Goal: Register for event/course

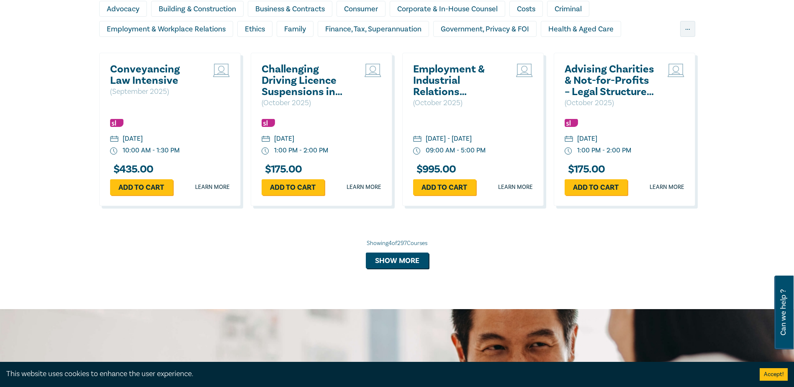
scroll to position [754, 0]
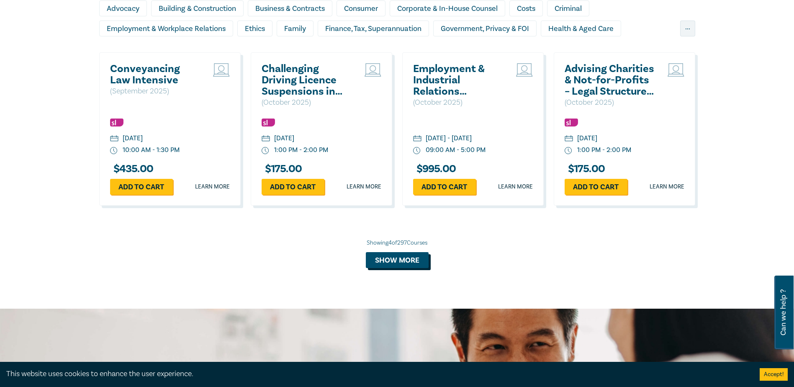
click at [399, 261] on button "Show more" at bounding box center [397, 260] width 63 height 16
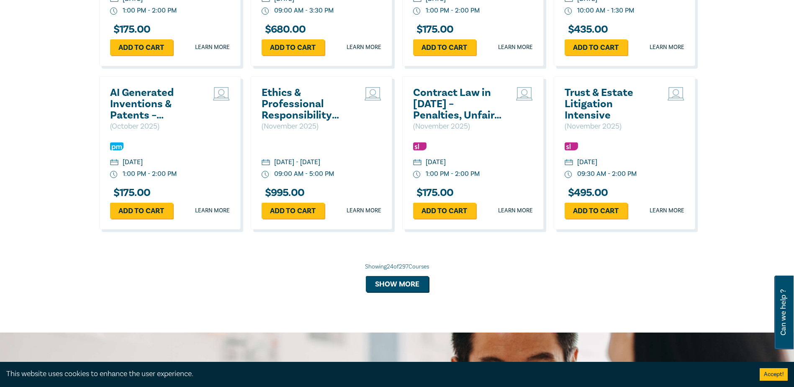
scroll to position [1549, 0]
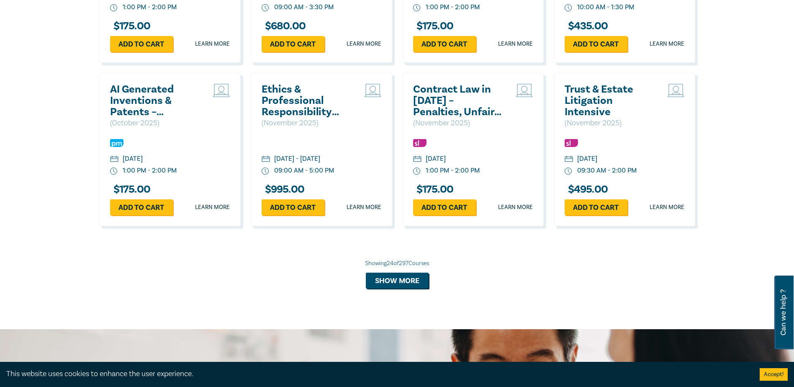
click at [392, 268] on div "Showing 24 of 297 Courses" at bounding box center [397, 263] width 596 height 8
click at [396, 286] on button "Show more" at bounding box center [397, 281] width 63 height 16
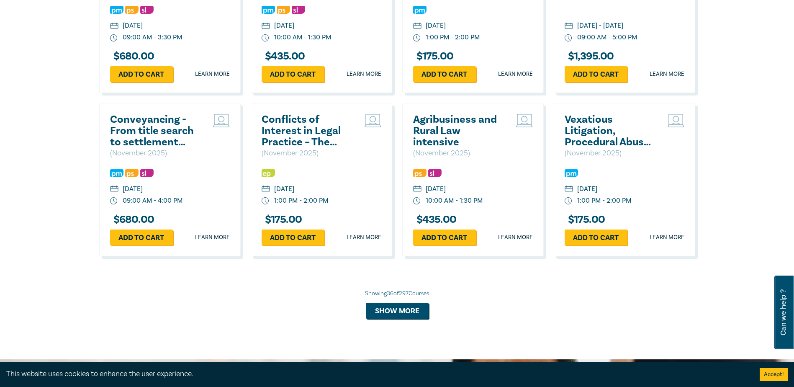
scroll to position [2010, 0]
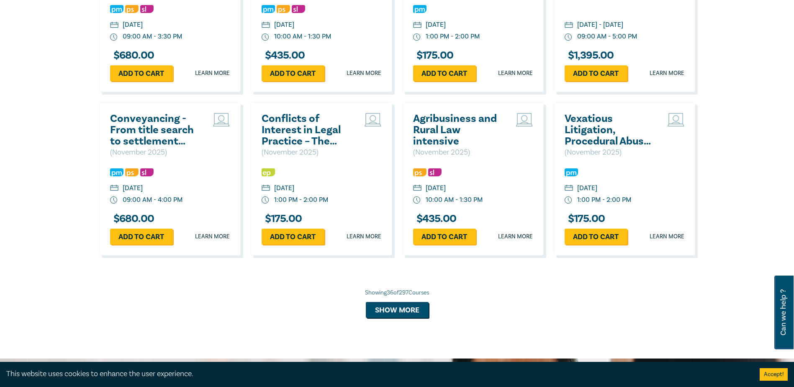
click at [445, 147] on h2 "Agribusiness and Rural Law intensive" at bounding box center [458, 130] width 90 height 34
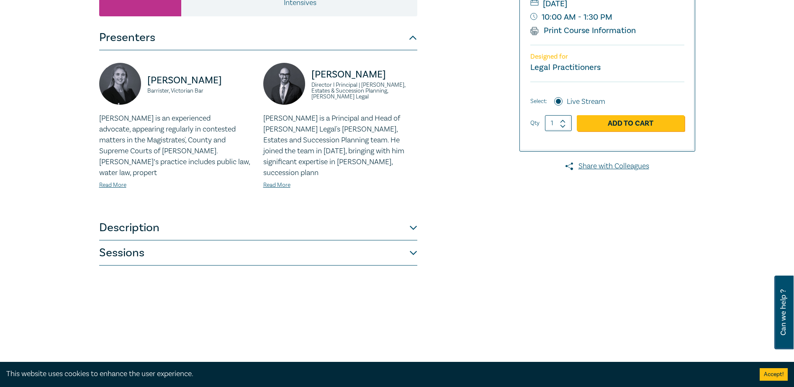
scroll to position [209, 0]
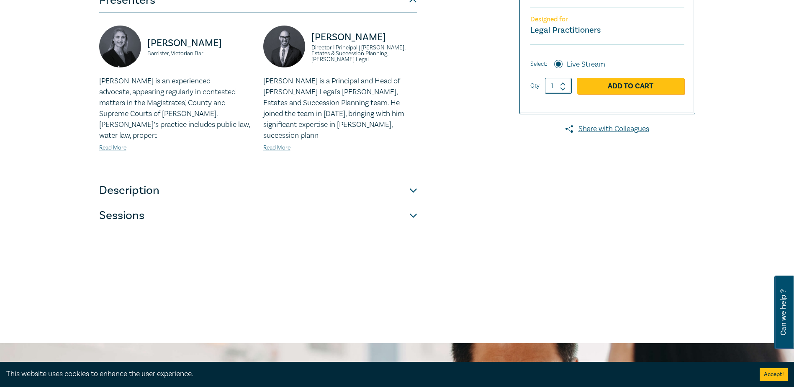
click at [233, 211] on button "Sessions" at bounding box center [258, 215] width 318 height 25
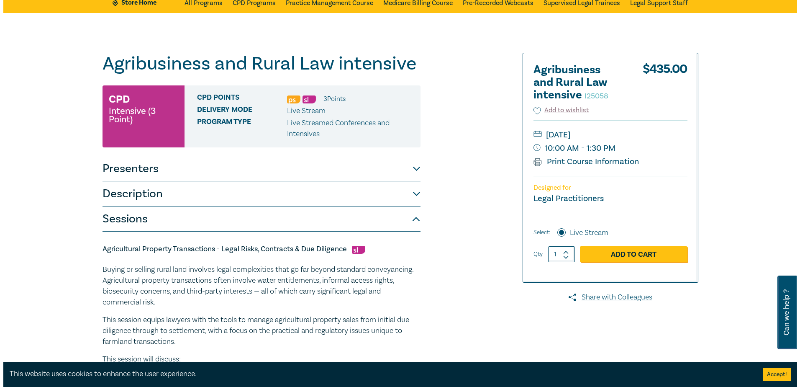
scroll to position [0, 0]
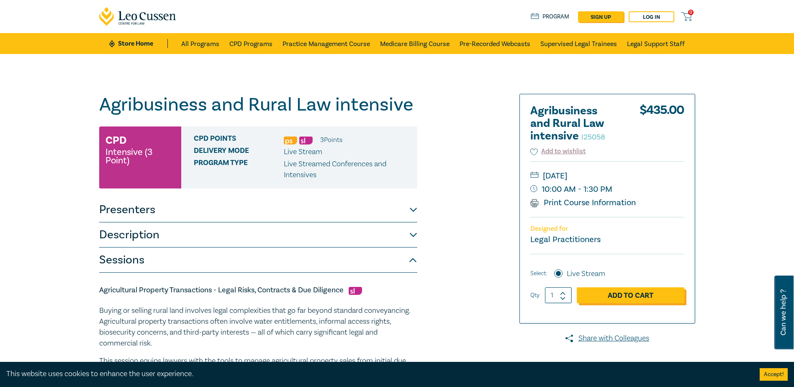
click at [619, 290] on link "Add to Cart" at bounding box center [631, 295] width 108 height 16
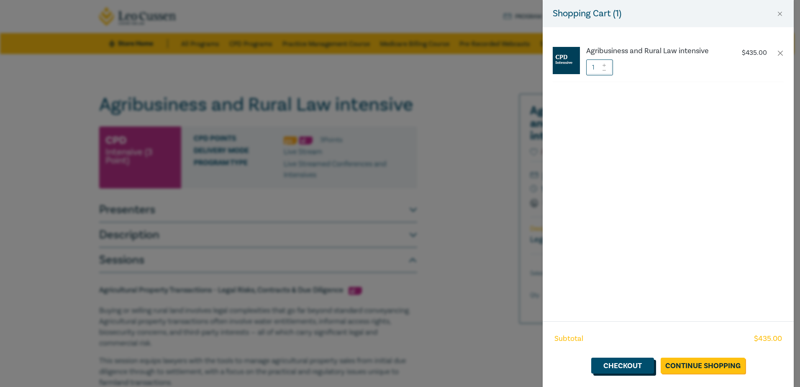
click at [637, 368] on link "Checkout" at bounding box center [623, 366] width 63 height 16
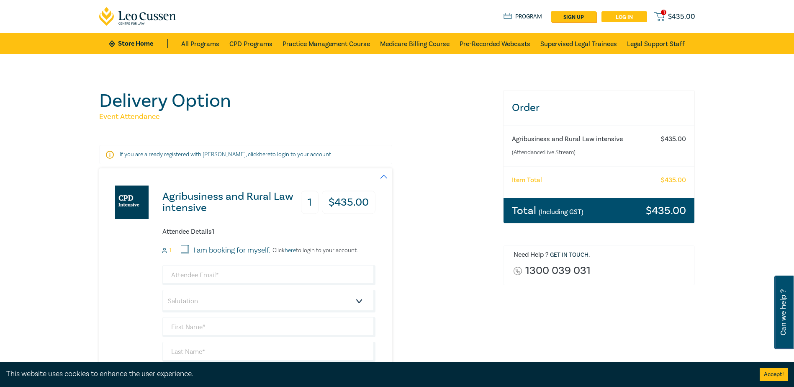
click at [637, 15] on link "Log in" at bounding box center [625, 16] width 46 height 11
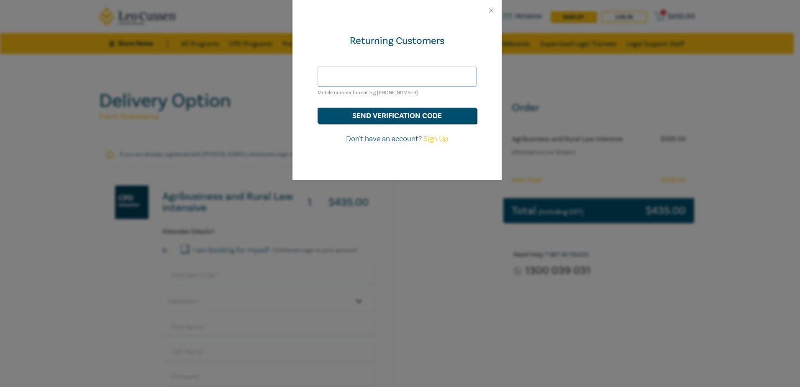
click at [366, 77] on input "text" at bounding box center [397, 77] width 159 height 20
type input "amber@bcrlawyers.com.au"
click at [408, 118] on button "send verification code" at bounding box center [397, 116] width 159 height 16
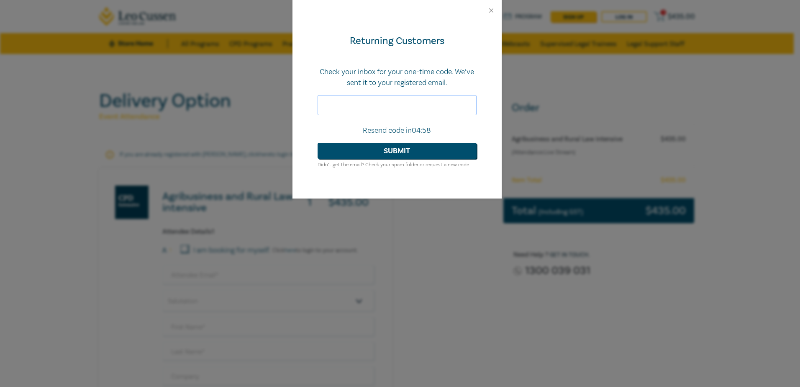
click at [425, 104] on input "text" at bounding box center [397, 105] width 159 height 20
click at [351, 103] on input "text" at bounding box center [397, 105] width 159 height 20
type input "384635"
click at [318, 143] on button "Submit" at bounding box center [397, 151] width 159 height 16
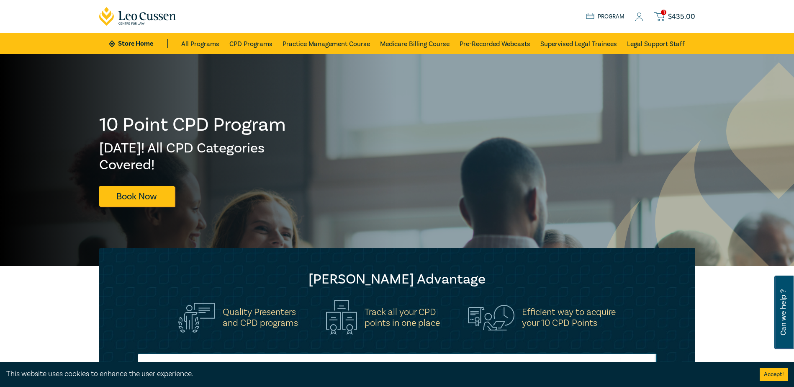
click at [662, 18] on icon at bounding box center [659, 15] width 10 height 5
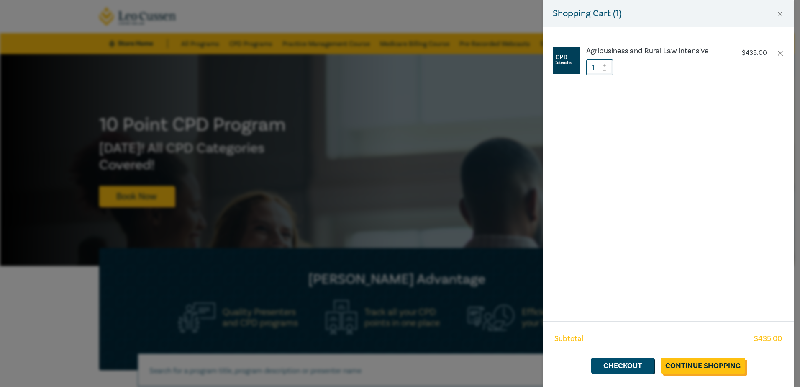
click at [701, 363] on link "Continue Shopping" at bounding box center [703, 366] width 85 height 16
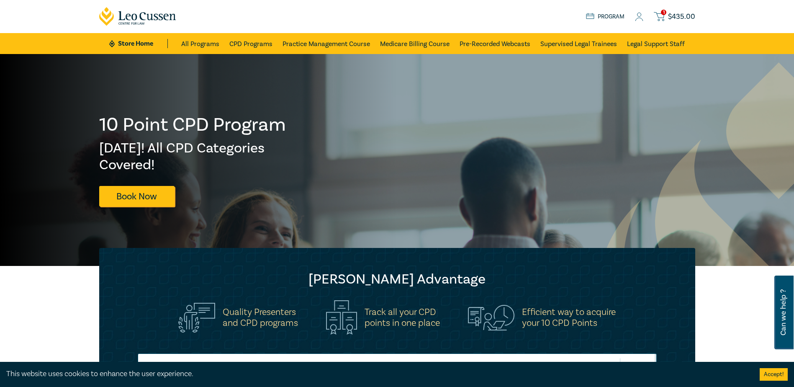
click at [663, 11] on span "1" at bounding box center [663, 12] width 5 height 5
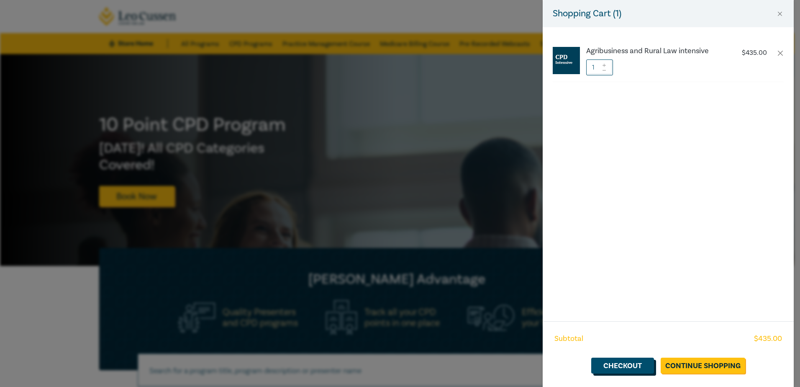
click at [631, 364] on link "Checkout" at bounding box center [623, 366] width 63 height 16
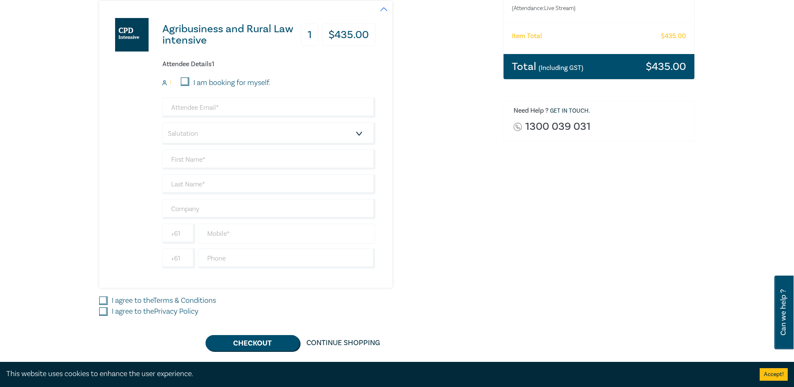
scroll to position [167, 0]
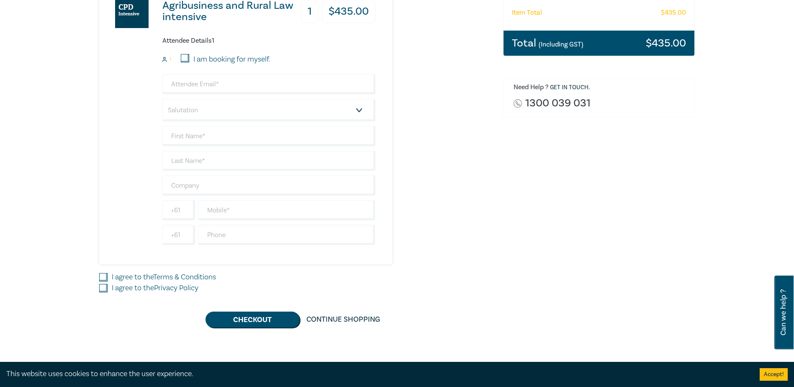
click at [185, 56] on input "I am booking for myself." at bounding box center [185, 58] width 8 height 8
checkbox input "true"
type input "amber@bcrlawyers.com.au"
type input "Amber"
type input "Sozanski"
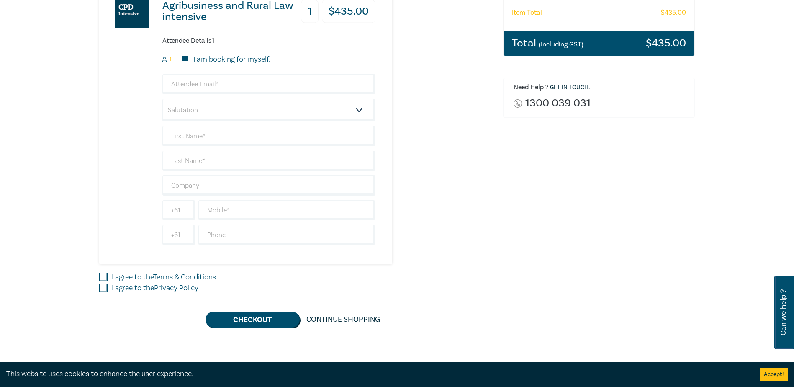
type input "488603431"
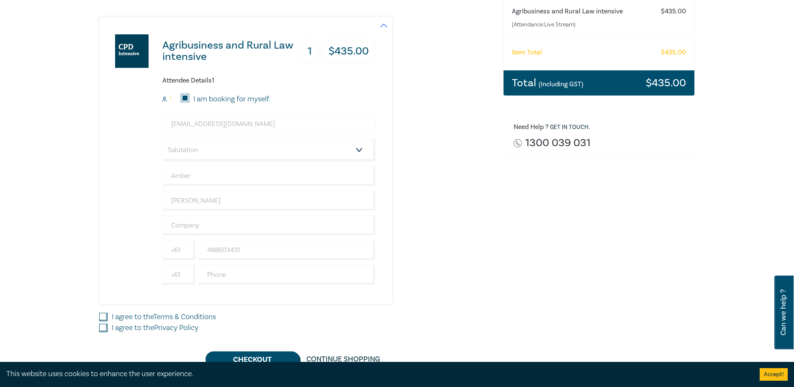
scroll to position [84, 0]
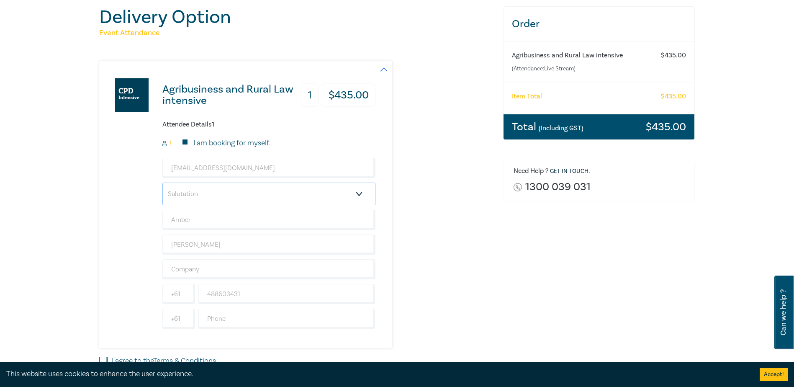
click at [247, 195] on select "Salutation Mr. Mrs. Ms. Miss Dr. Prof. Other" at bounding box center [268, 194] width 213 height 23
drag, startPoint x: 247, startPoint y: 195, endPoint x: 259, endPoint y: 195, distance: 12.1
click at [247, 195] on select "Salutation Mr. Mrs. Ms. Miss Dr. Prof. Other" at bounding box center [268, 194] width 213 height 23
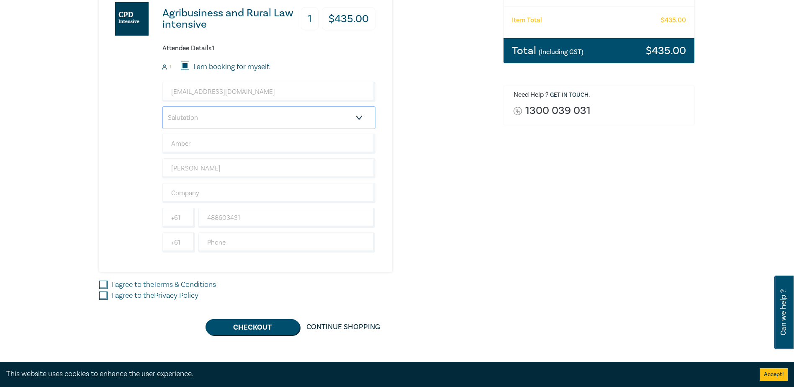
scroll to position [167, 0]
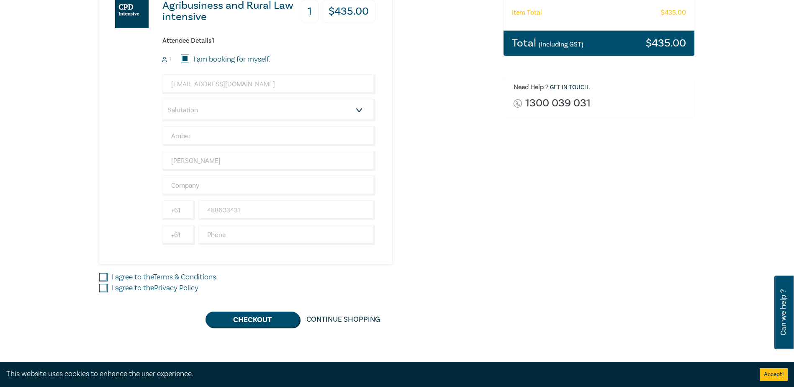
click at [106, 277] on input "I agree to the Terms & Conditions" at bounding box center [103, 277] width 8 height 8
checkbox input "true"
click at [105, 287] on input "I agree to the Privacy Policy" at bounding box center [103, 288] width 8 height 8
checkbox input "true"
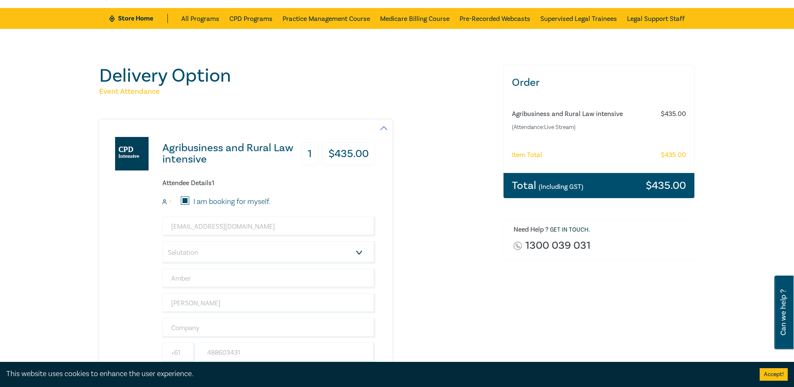
scroll to position [0, 0]
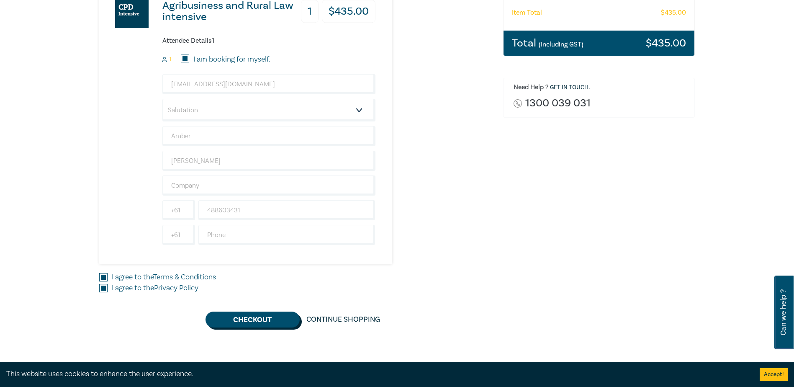
click at [271, 319] on button "Checkout" at bounding box center [253, 319] width 94 height 16
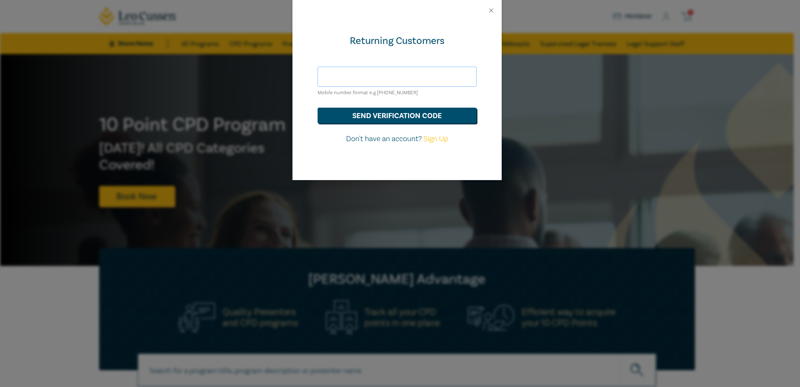
click at [409, 75] on input "text" at bounding box center [397, 77] width 159 height 20
type input "amber@bcrlawyers.com.au"
click at [386, 113] on button "send verification code" at bounding box center [397, 116] width 159 height 16
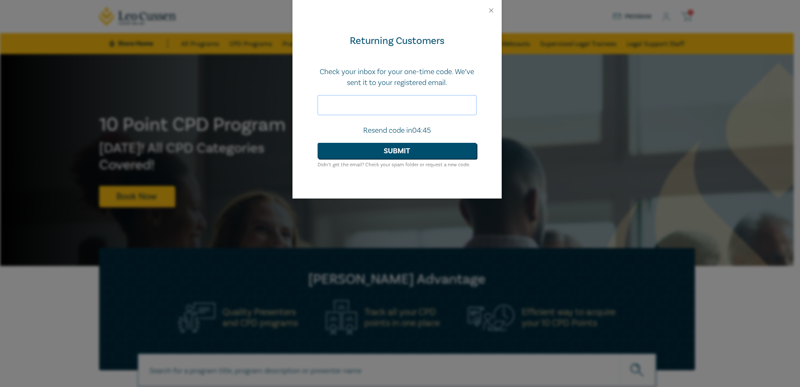
click at [376, 106] on input "text" at bounding box center [397, 105] width 159 height 20
type input "149670"
click at [318, 143] on button "Submit" at bounding box center [397, 151] width 159 height 16
